Goal: Obtain resource: Obtain resource

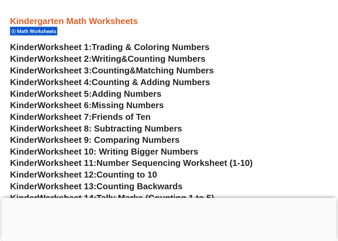
scroll to position [300, 0]
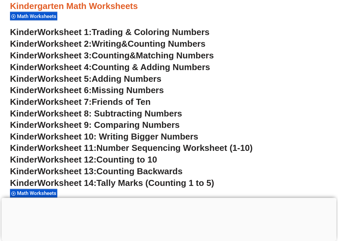
click at [165, 120] on span "Worksheet 9: Comparing Numbers" at bounding box center [108, 125] width 142 height 10
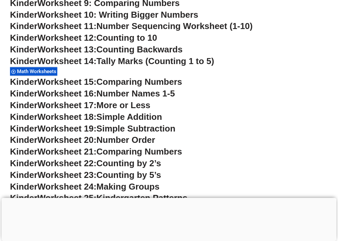
scroll to position [434, 0]
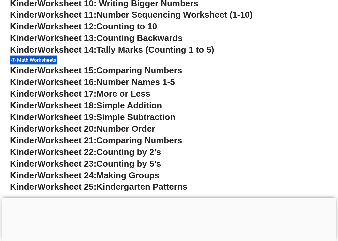
click at [89, 170] on span "Worksheet 24:" at bounding box center [66, 175] width 59 height 10
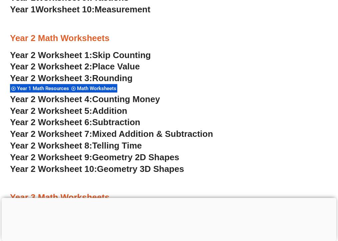
scroll to position [767, 0]
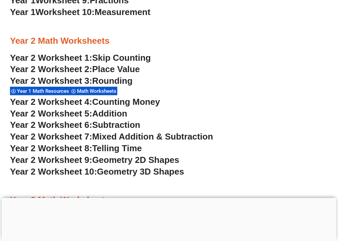
click at [133, 97] on span "Counting Money" at bounding box center [126, 102] width 68 height 10
click at [136, 131] on span "Mixed Addition & Subtraction" at bounding box center [152, 136] width 121 height 10
click at [103, 76] on span "Rounding" at bounding box center [112, 81] width 40 height 10
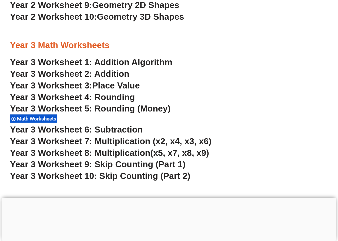
scroll to position [934, 0]
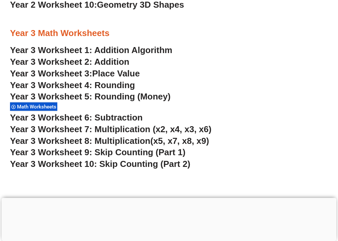
click at [121, 136] on span "Year 3 Worksheet 8: Multiplication" at bounding box center [80, 141] width 140 height 10
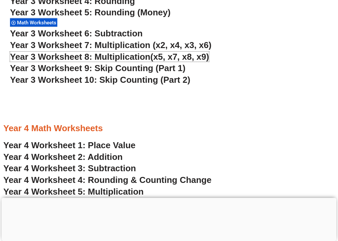
scroll to position [1034, 0]
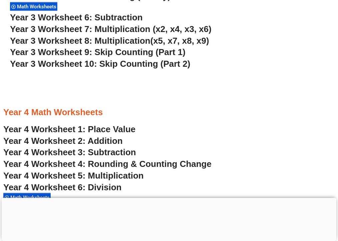
click at [112, 182] on span "Year 4 Worksheet 6: Division" at bounding box center [62, 187] width 118 height 10
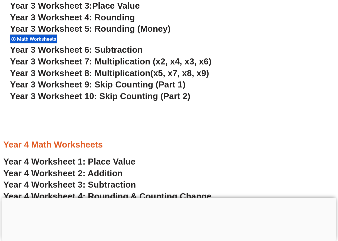
scroll to position [1000, 0]
